Goal: Information Seeking & Learning: Check status

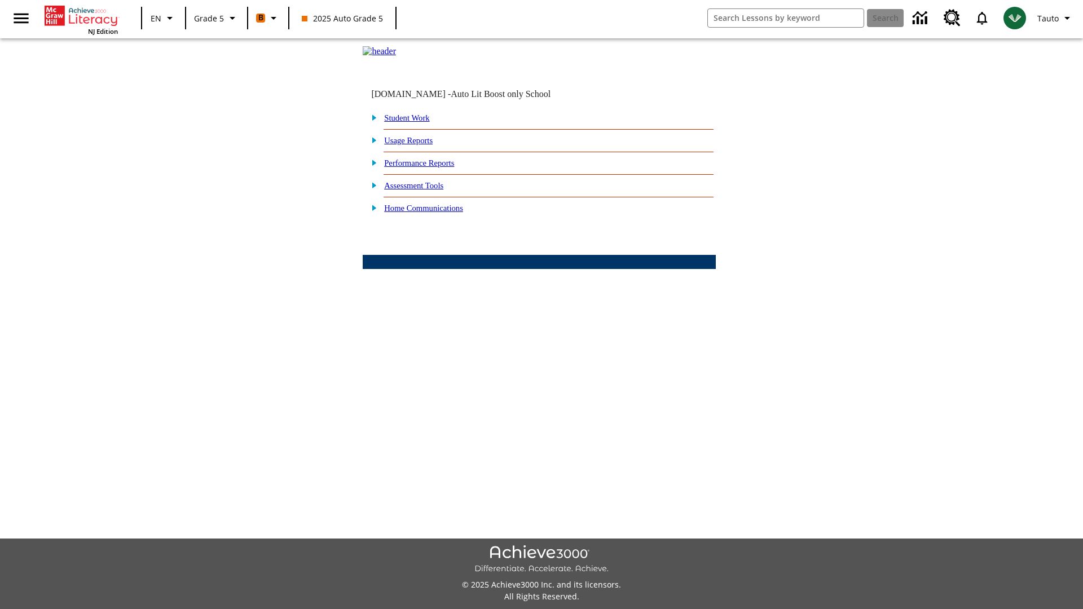
click at [432, 168] on link "Performance Reports" at bounding box center [419, 163] width 70 height 9
click at [0, 0] on link "How are my students performing on standards?" at bounding box center [0, 0] width 0 height 0
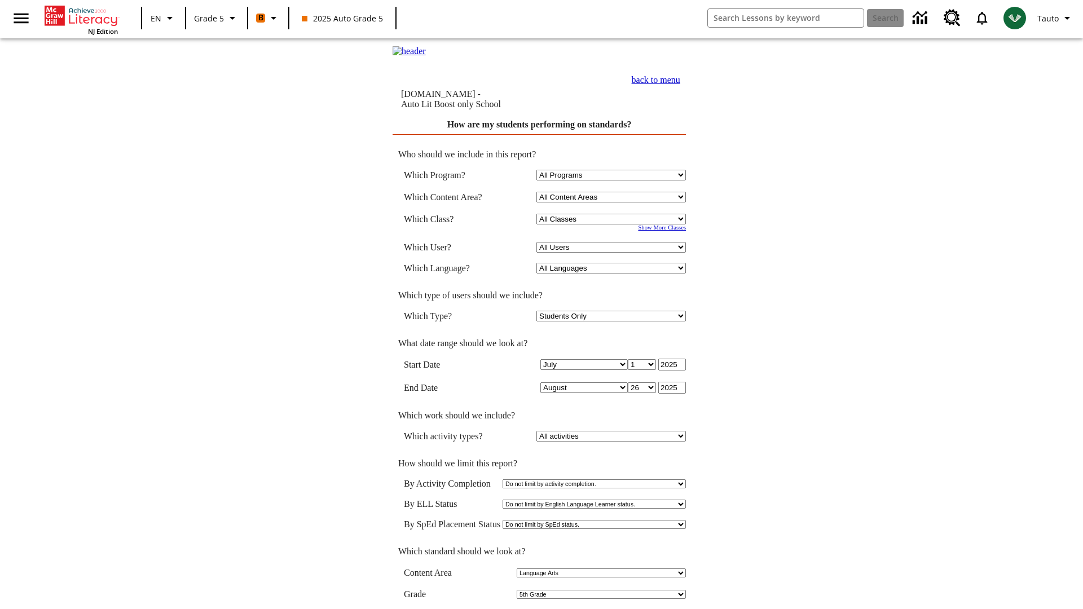
click at [613, 221] on select "Select a Class: All Classes 2025 Auto Grade 5 OL 2025 Auto Grade 6" at bounding box center [612, 219] width 150 height 11
select select "11133131"
click at [613, 249] on select "All Users Cat, Sautoen Cat, Sautoes Cat, Sautoss Donotlogin, Sautoen Twoschools…" at bounding box center [612, 247] width 150 height 11
select select "21437107"
